Goal: Communication & Community: Answer question/provide support

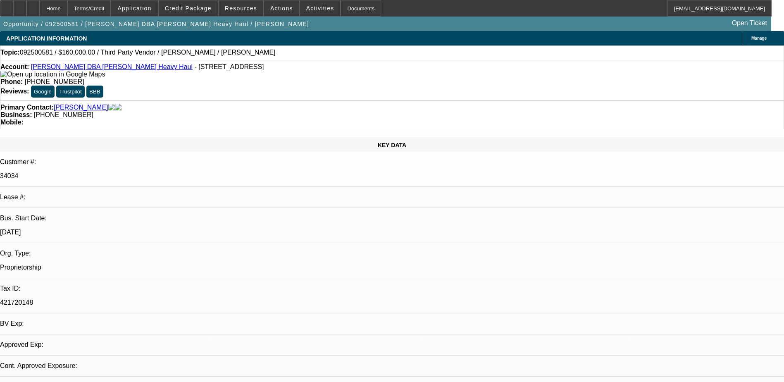
select select "0"
select select "2"
select select "0.1"
select select "1"
select select "2"
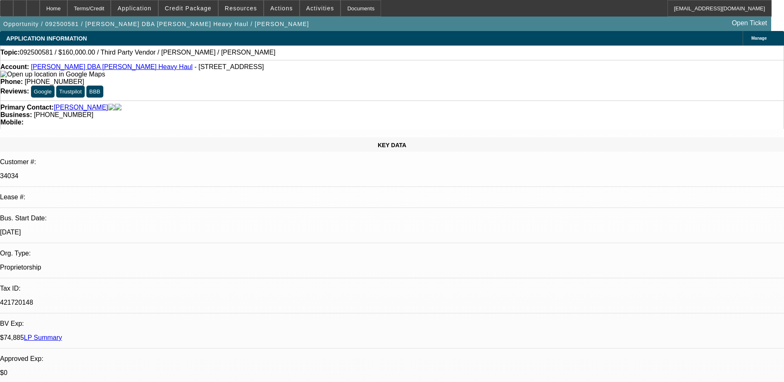
select select "4"
radio input "true"
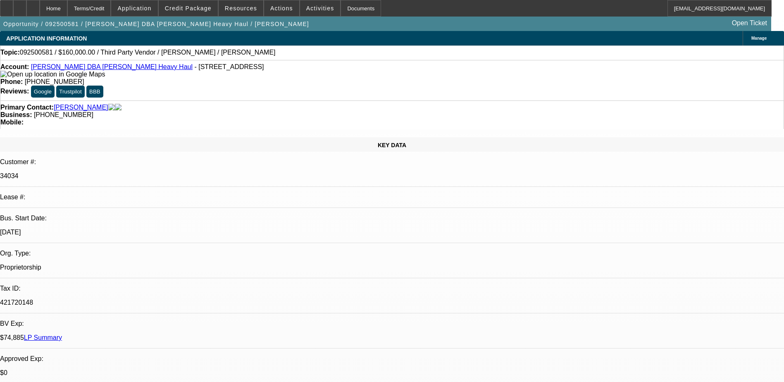
drag, startPoint x: 686, startPoint y: 142, endPoint x: 625, endPoint y: 144, distance: 60.8
drag, startPoint x: 735, startPoint y: 179, endPoint x: 657, endPoint y: 165, distance: 78.6
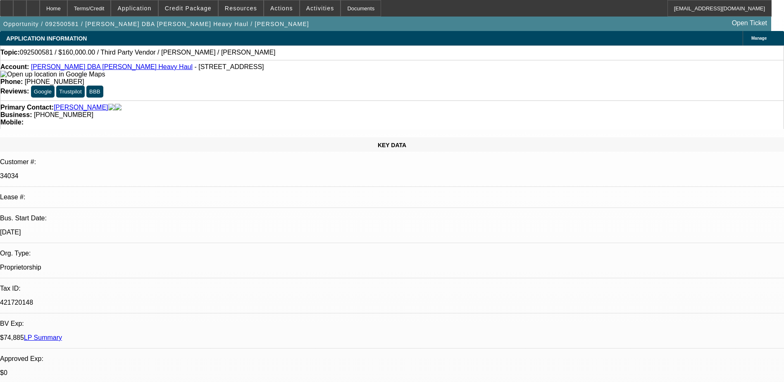
type textarea "NEW DEAL, NO PAYMENT HISTORY IS AVAILABLE TO COMMENT."
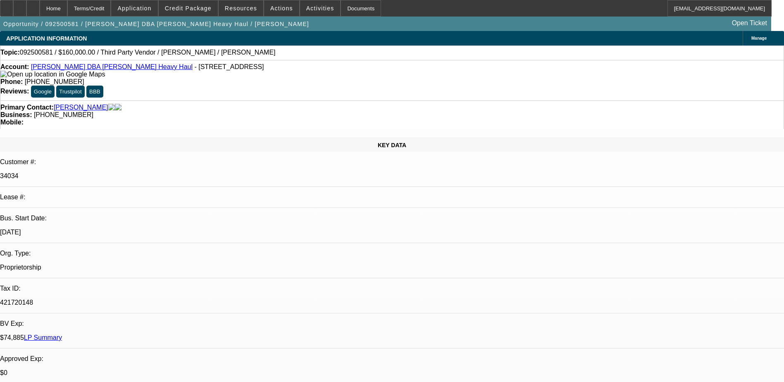
radio input "true"
select select "0"
select select "2"
select select "0.1"
select select "1"
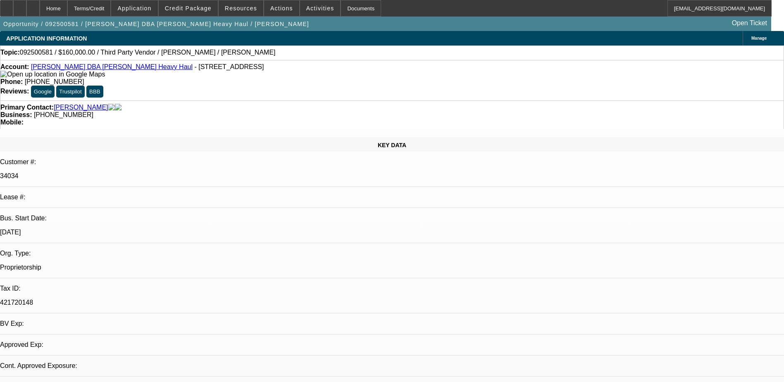
select select "2"
select select "4"
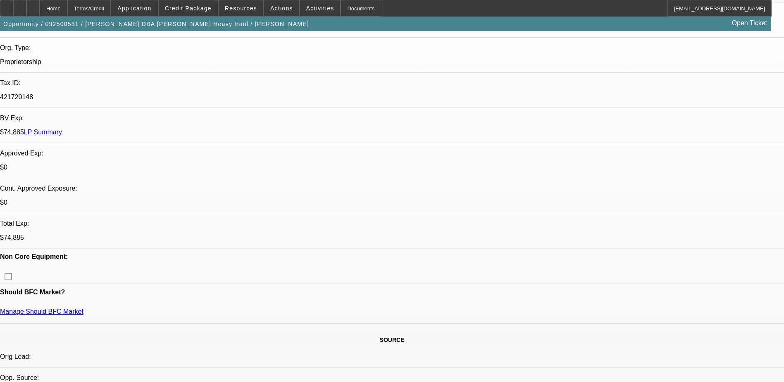
scroll to position [83, 0]
